Goal: Information Seeking & Learning: Compare options

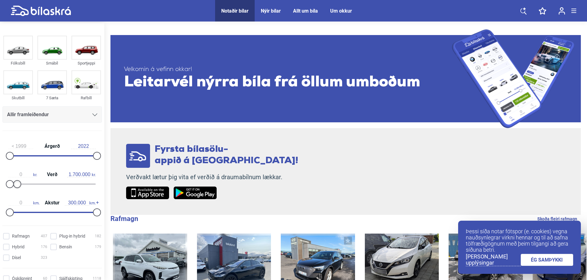
type input "1.600.000"
drag, startPoint x: 94, startPoint y: 184, endPoint x: 16, endPoint y: 190, distance: 78.4
click at [16, 190] on div "0 kr. Verð 1.600.000 kr." at bounding box center [51, 178] width 99 height 28
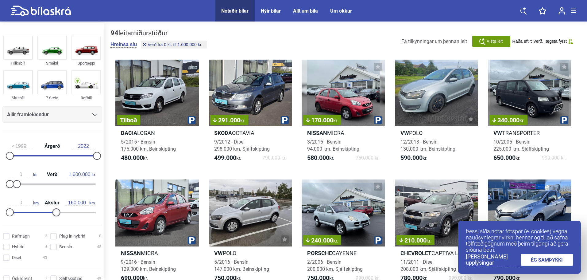
type input "170.000"
drag, startPoint x: 95, startPoint y: 212, endPoint x: 59, endPoint y: 211, distance: 36.5
click at [59, 211] on div at bounding box center [59, 212] width 8 height 8
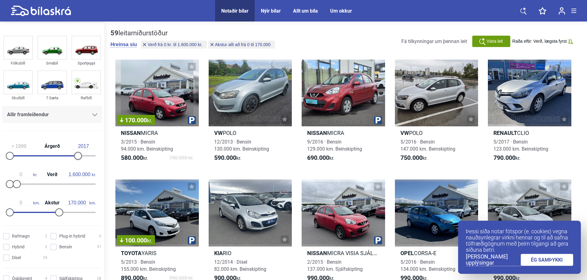
type input "2018"
drag, startPoint x: 93, startPoint y: 158, endPoint x: 76, endPoint y: 156, distance: 16.6
click at [78, 156] on div at bounding box center [82, 156] width 8 height 8
type input "2014"
drag, startPoint x: 10, startPoint y: 155, endPoint x: 64, endPoint y: 156, distance: 54.3
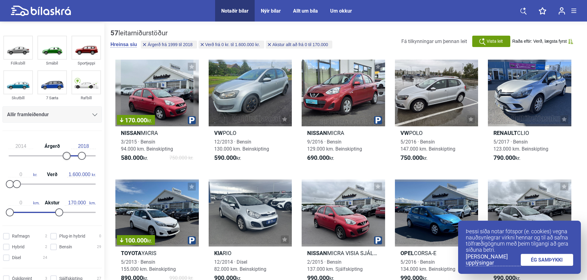
click at [64, 156] on div at bounding box center [67, 156] width 8 height 8
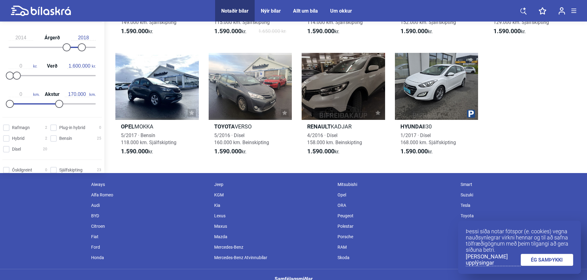
scroll to position [1104, 0]
